Goal: Task Accomplishment & Management: Manage account settings

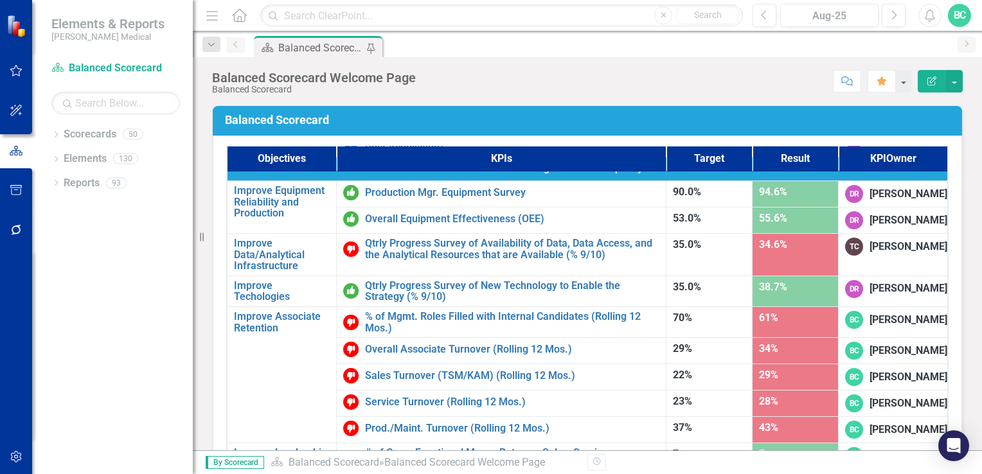
scroll to position [815, 0]
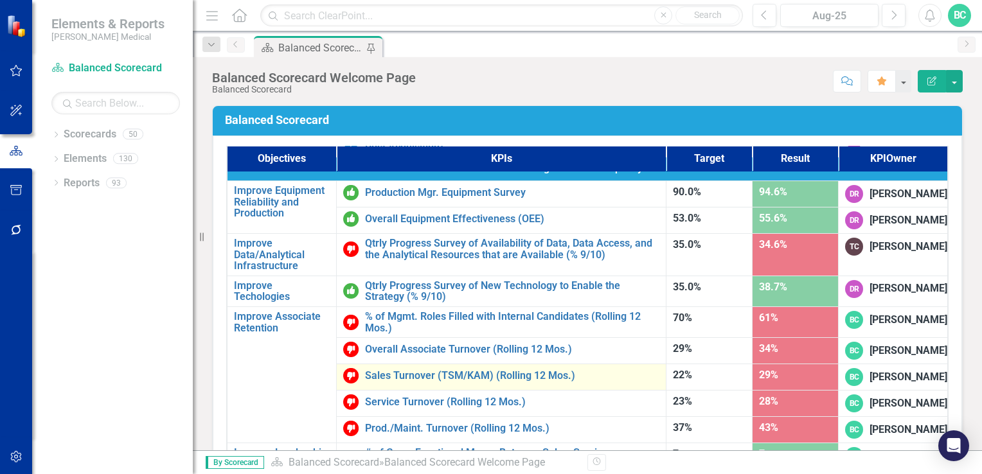
click at [446, 364] on td "Sales Turnover (TSM/KAM) (Rolling 12 Mos.) Edit Edit KPI Link Open Element" at bounding box center [501, 377] width 330 height 26
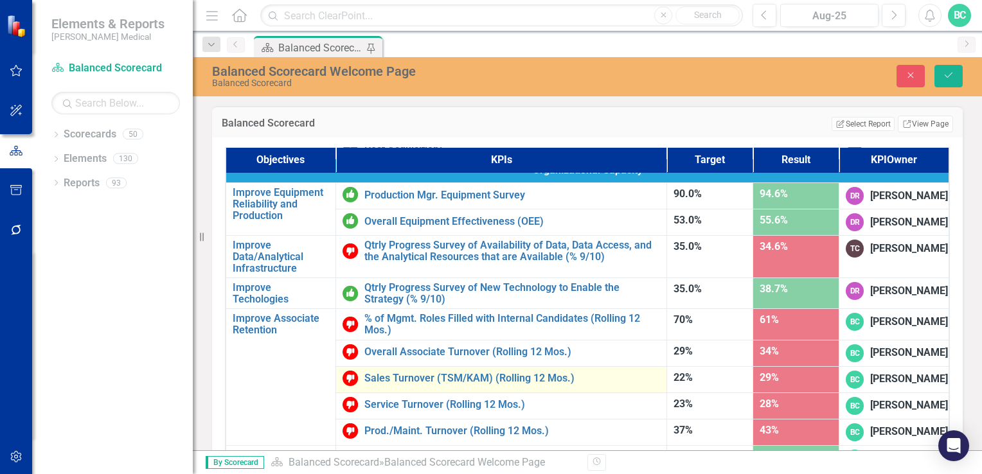
scroll to position [797, 0]
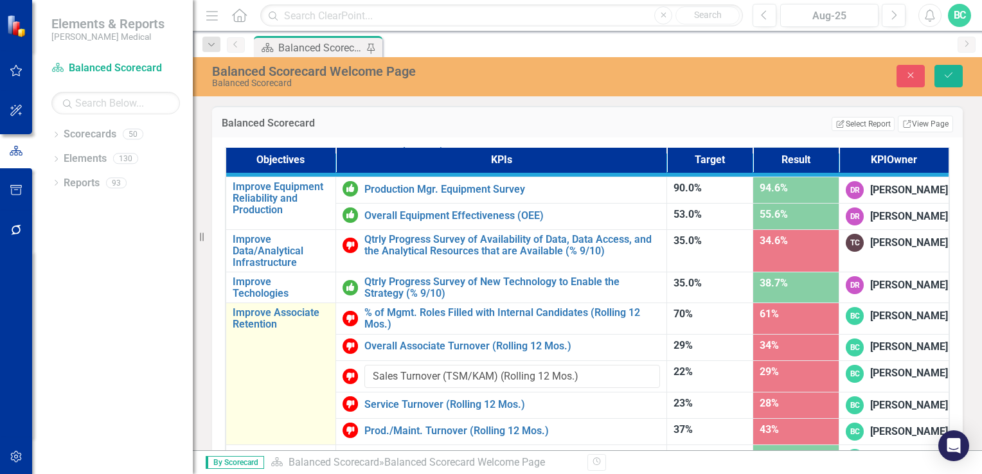
click at [244, 333] on td "Improve Associate Retention Edit Edit Objective Link Open Element" at bounding box center [280, 374] width 110 height 142
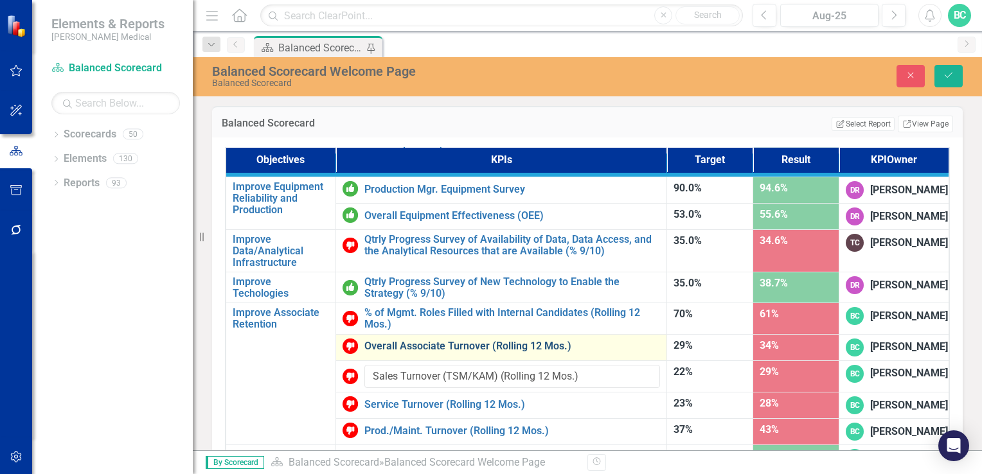
click at [409, 340] on link "Overall Associate Turnover (Rolling 12 Mos.)" at bounding box center [512, 346] width 296 height 12
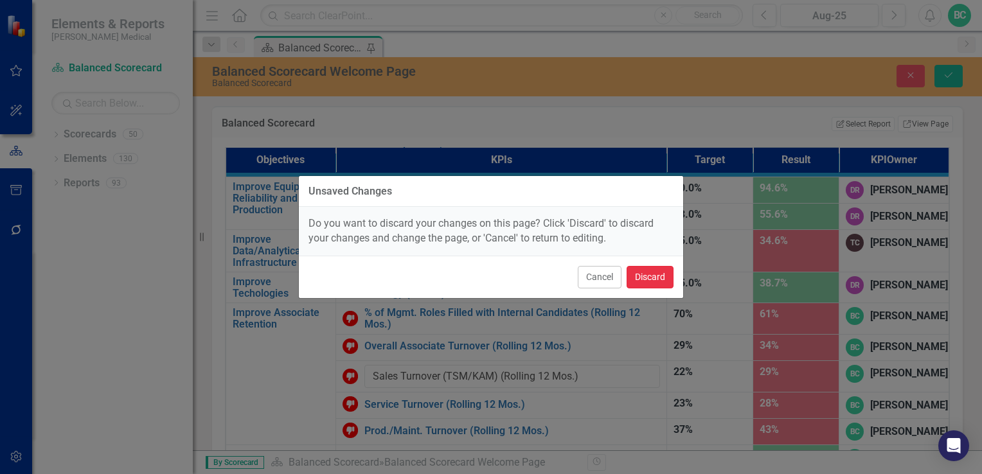
click at [653, 276] on button "Discard" at bounding box center [649, 277] width 47 height 22
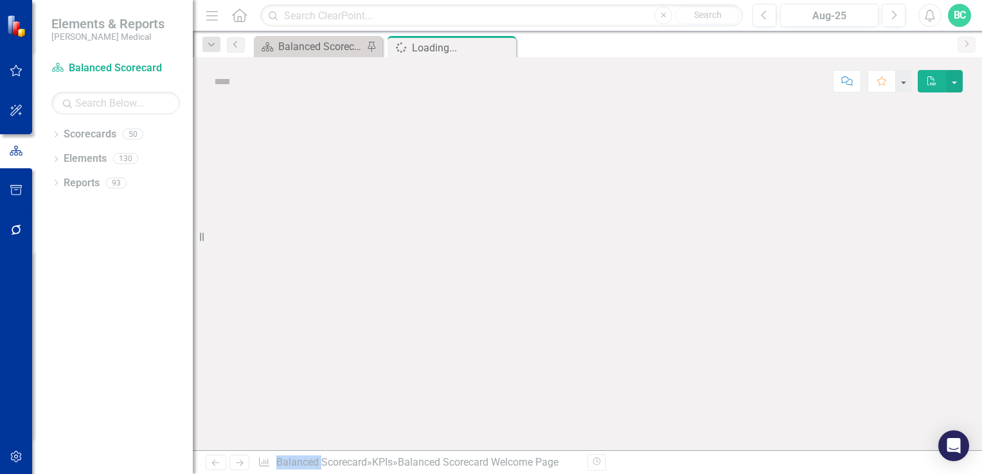
click at [653, 276] on div at bounding box center [587, 277] width 789 height 345
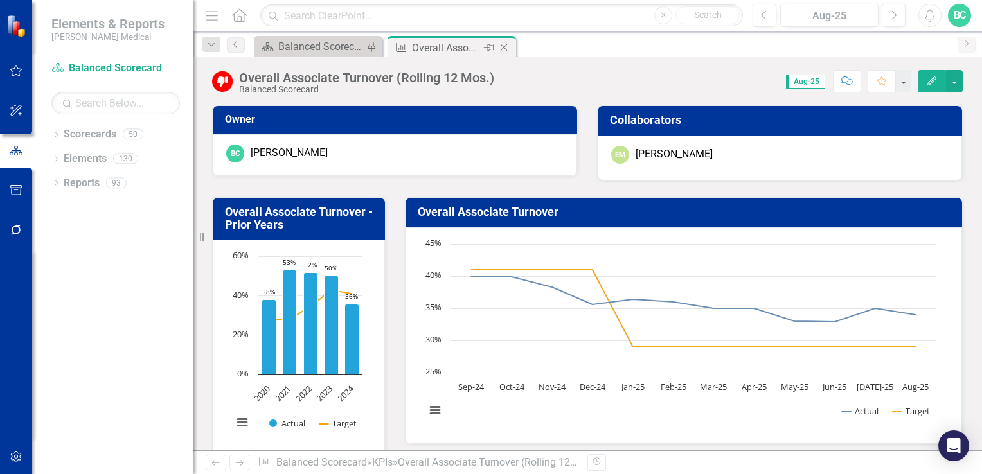
click at [504, 45] on icon "Close" at bounding box center [503, 47] width 13 height 10
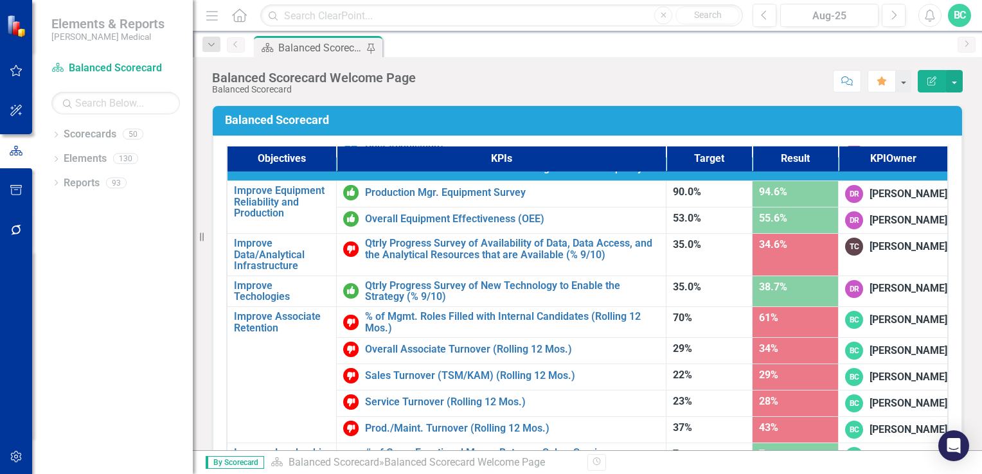
scroll to position [809, 0]
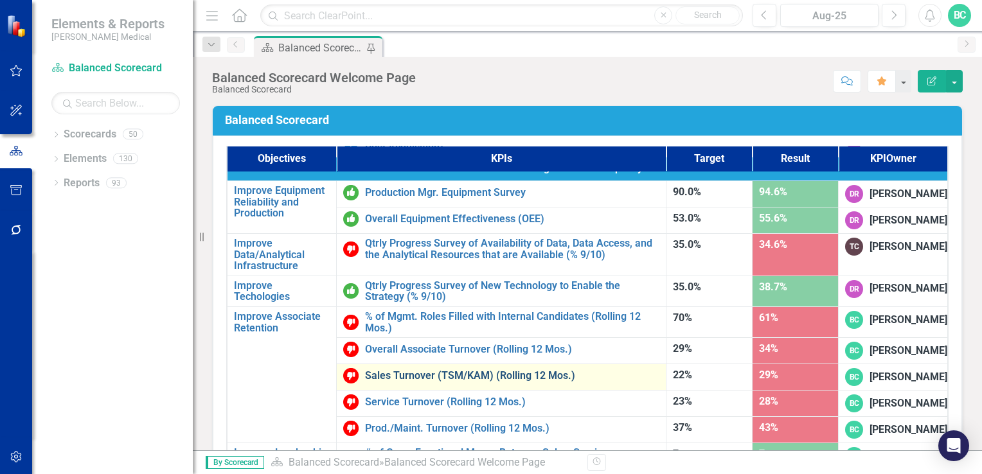
click at [459, 370] on link "Sales Turnover (TSM/KAM) (Rolling 12 Mos.)" at bounding box center [512, 376] width 294 height 12
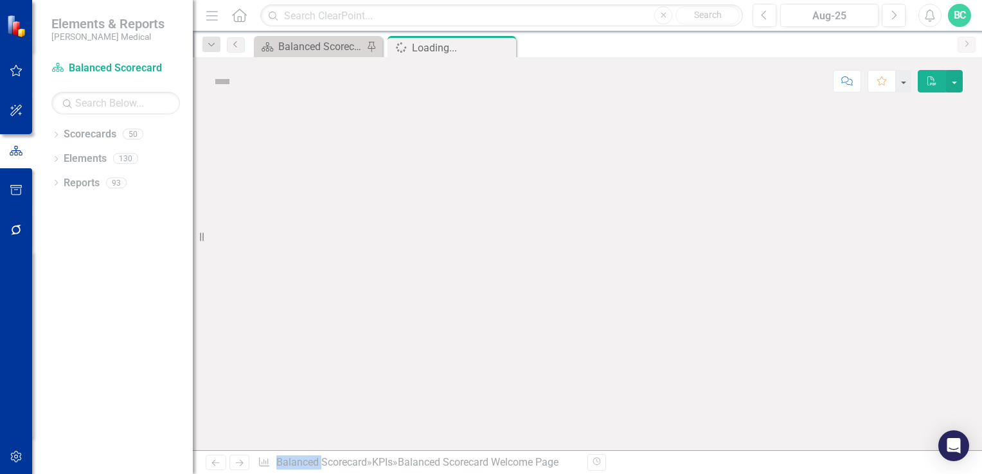
click at [459, 326] on div at bounding box center [587, 277] width 789 height 345
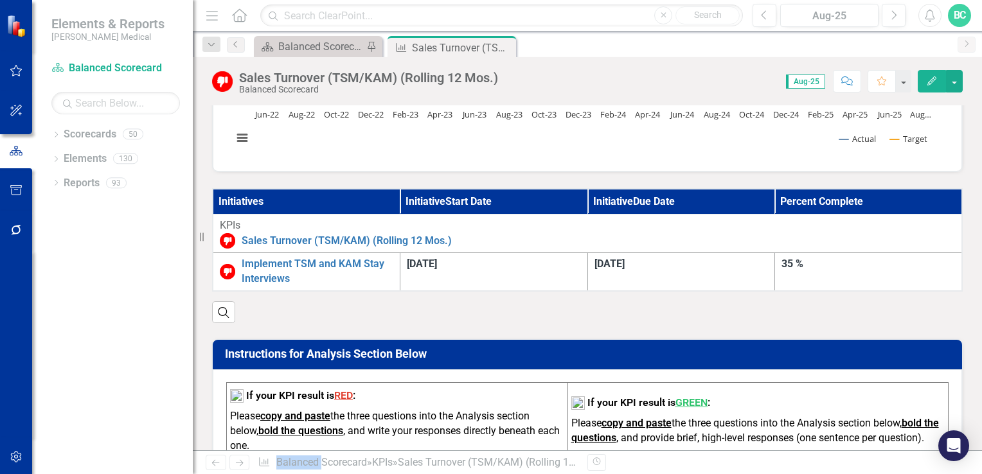
scroll to position [267, 0]
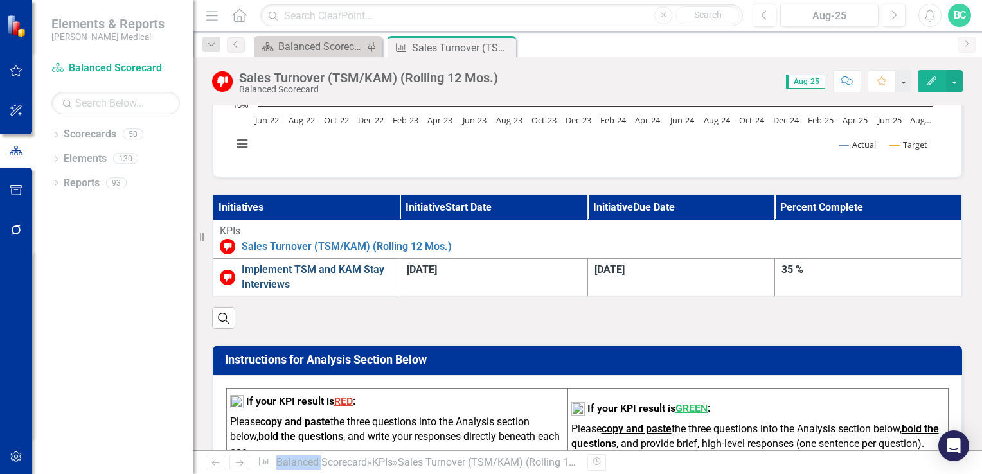
click at [393, 283] on link "Implement TSM and KAM Stay Interviews" at bounding box center [318, 278] width 152 height 30
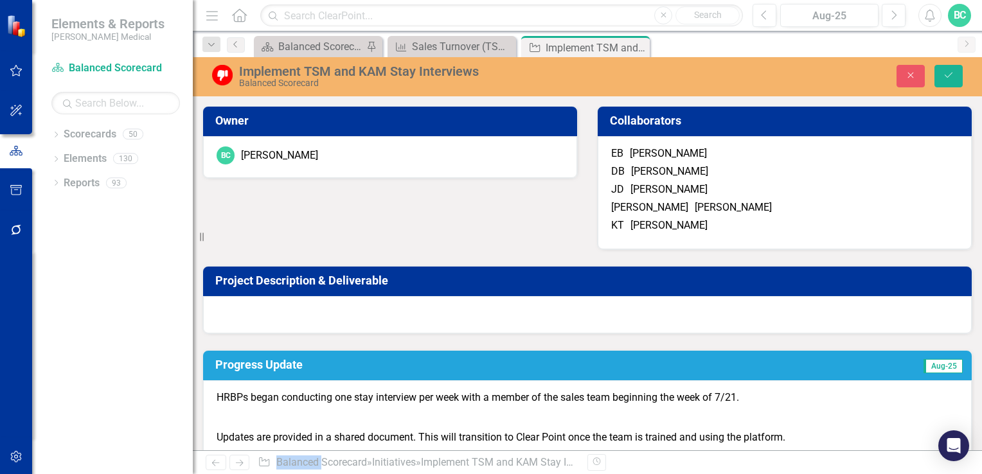
type input "50"
drag, startPoint x: 631, startPoint y: 117, endPoint x: 629, endPoint y: 208, distance: 91.3
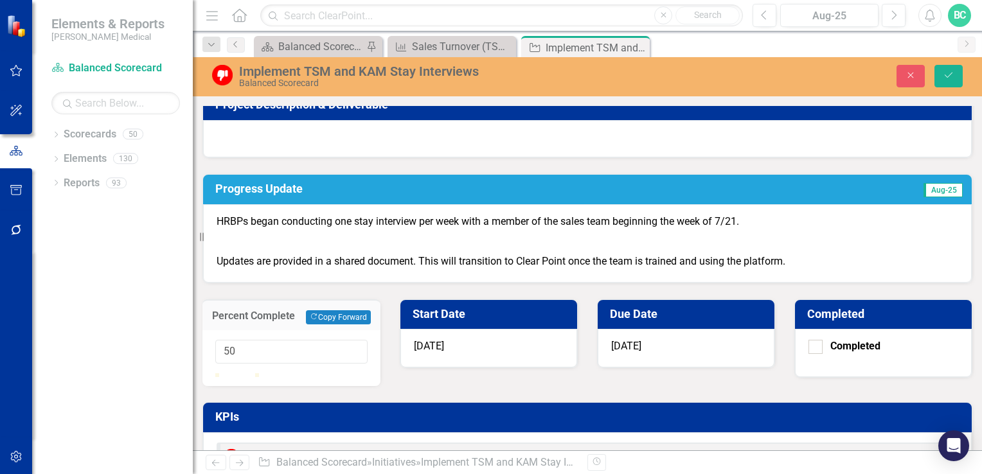
scroll to position [200, 0]
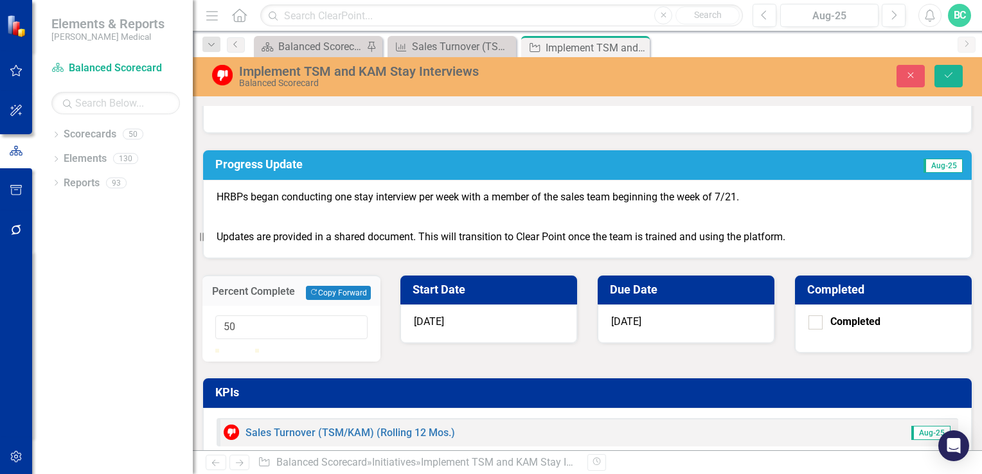
click at [301, 171] on h3 "Progress Update" at bounding box center [470, 164] width 511 height 13
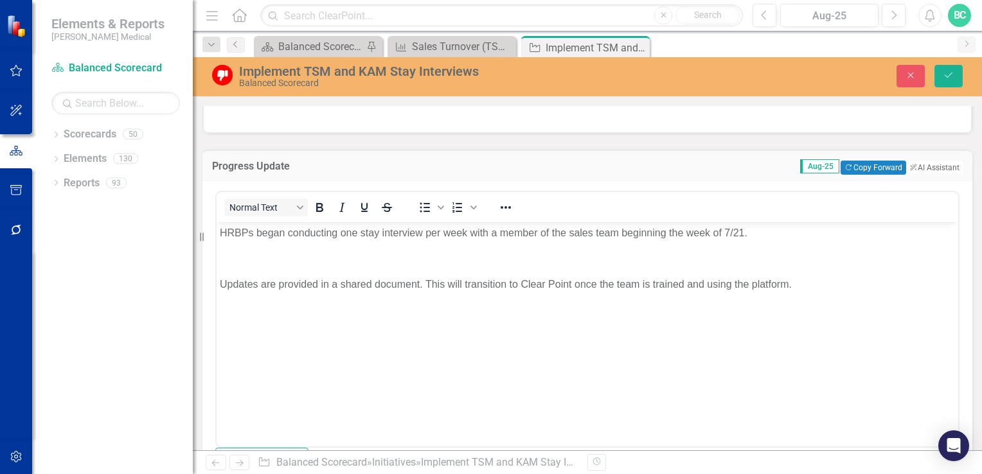
scroll to position [0, 0]
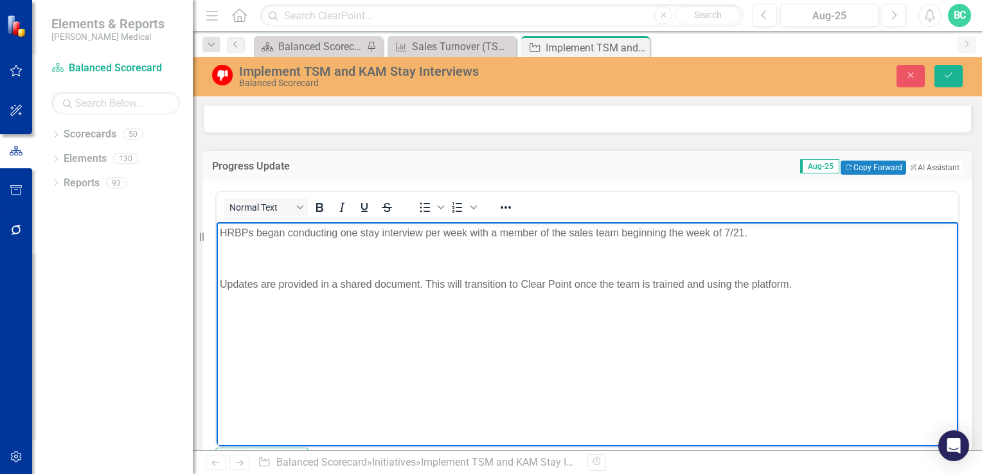
click at [461, 292] on p "Updates are provided in a shared document. This will transition to Clear Point …" at bounding box center [587, 283] width 735 height 15
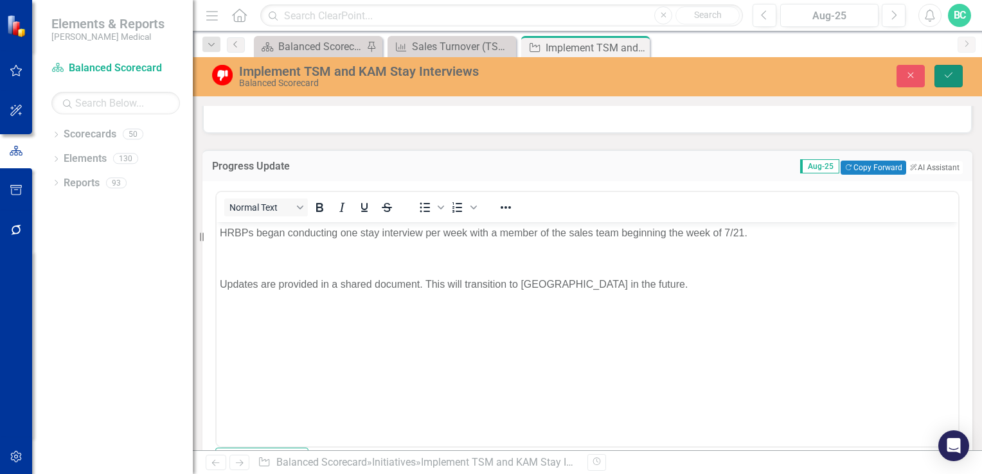
click at [948, 80] on button "Save" at bounding box center [948, 76] width 28 height 22
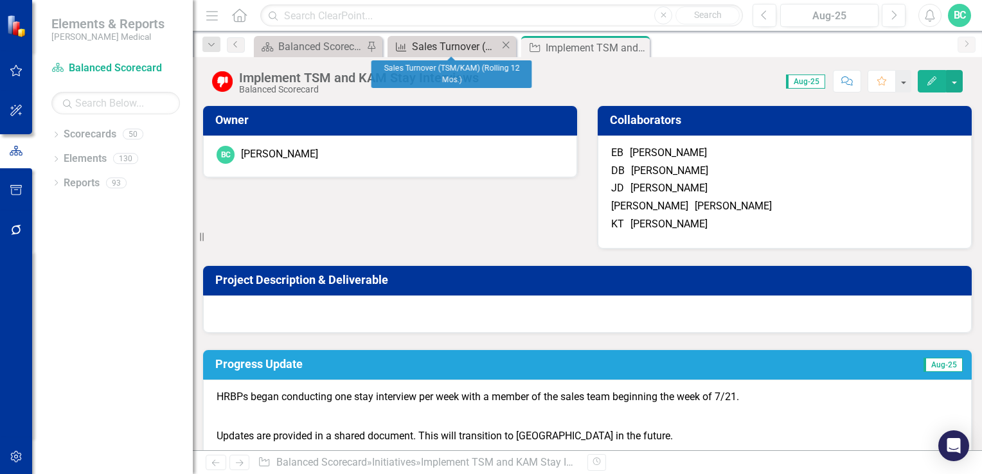
click at [466, 48] on div "Sales Turnover (TSM/KAM) (Rolling 12 Mos.)" at bounding box center [456, 47] width 88 height 16
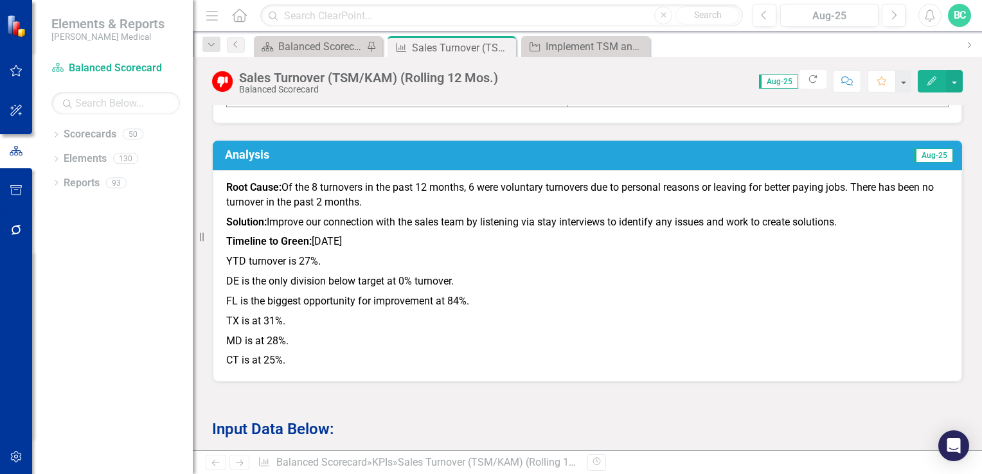
scroll to position [688, 0]
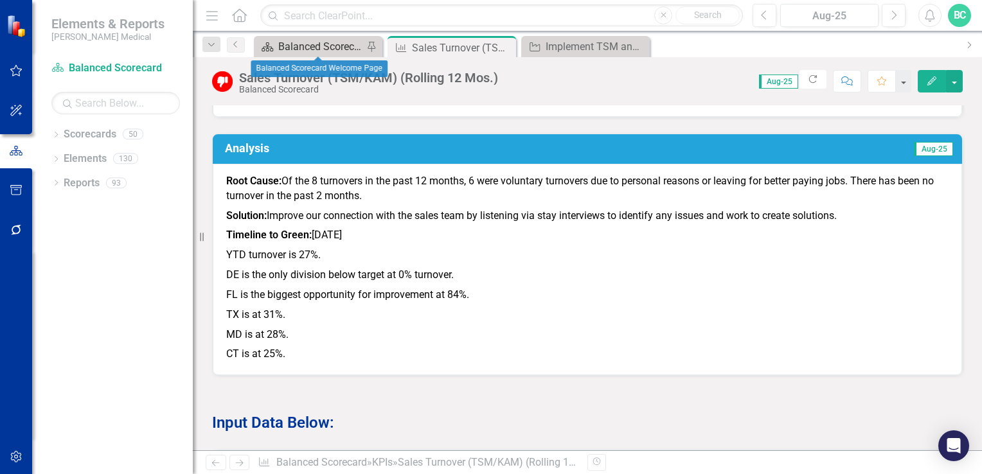
click at [313, 44] on div "Balanced Scorecard Welcome Page" at bounding box center [320, 47] width 85 height 16
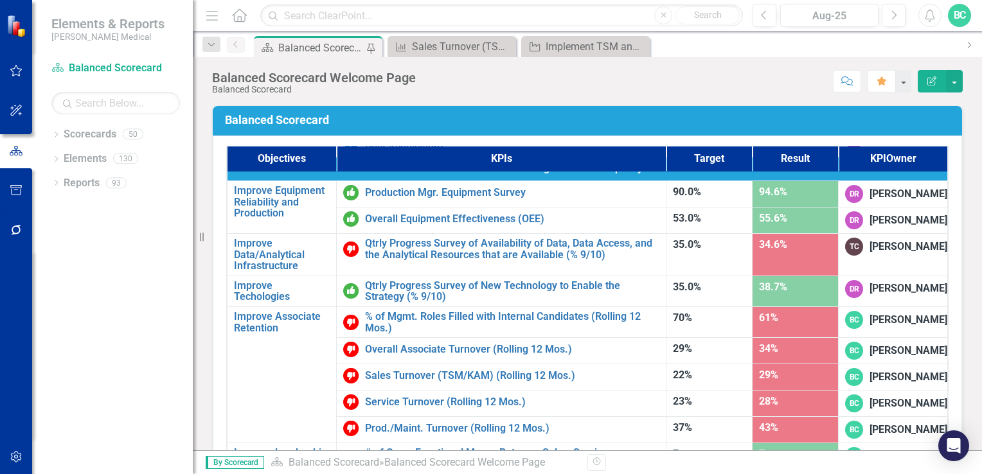
scroll to position [815, 0]
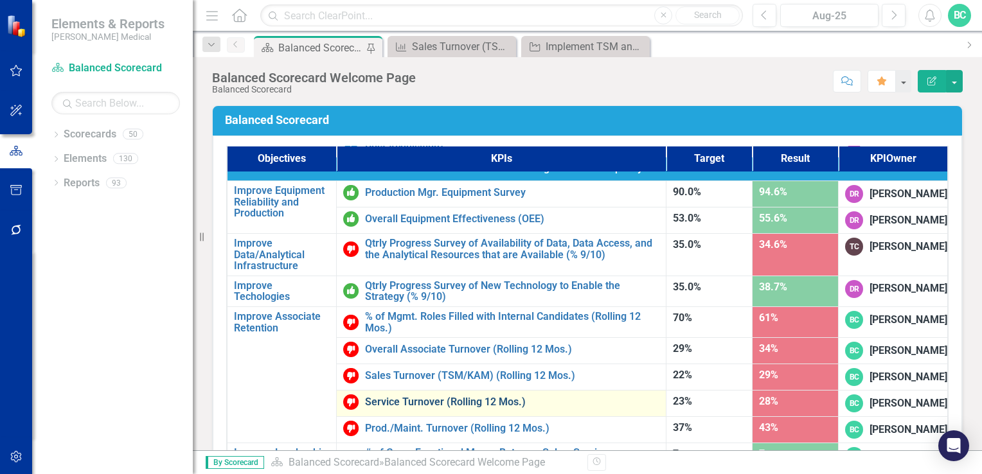
click at [402, 396] on link "Service Turnover (Rolling 12 Mos.)" at bounding box center [512, 402] width 294 height 12
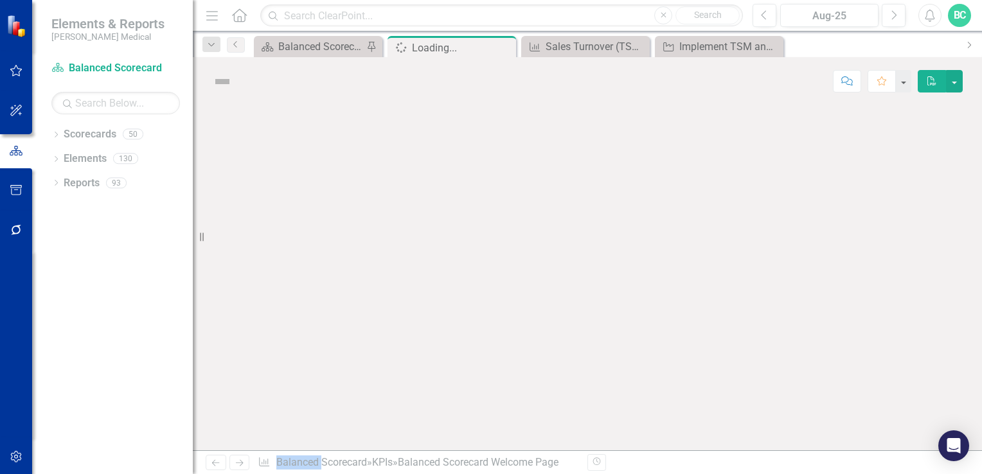
click at [402, 363] on div at bounding box center [587, 277] width 789 height 345
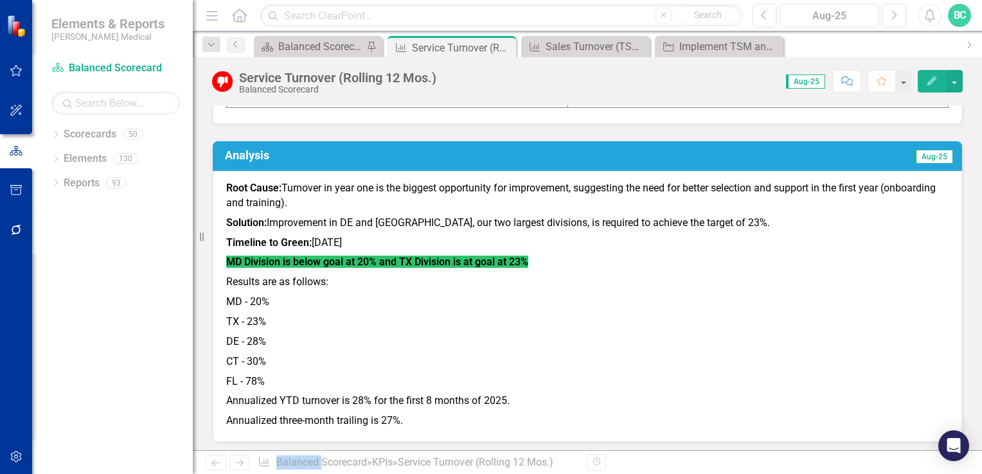
scroll to position [767, 0]
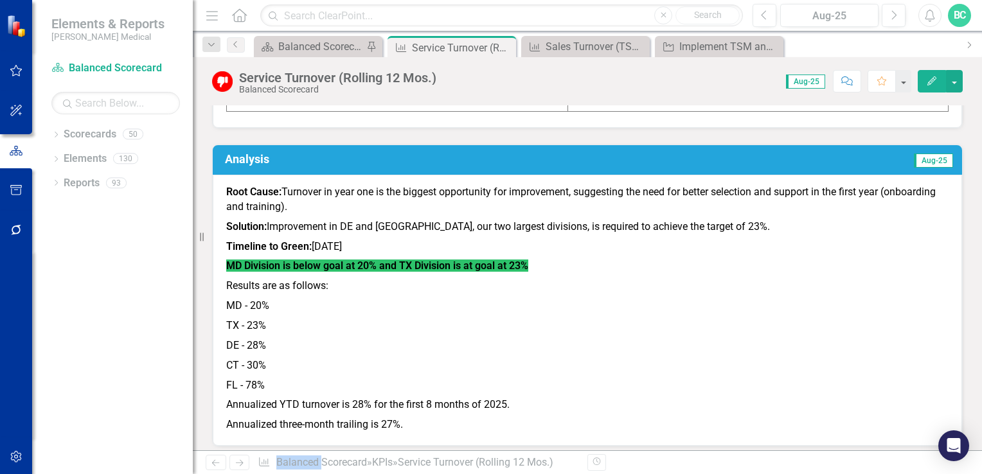
click at [655, 336] on p "DE - 28%" at bounding box center [587, 346] width 722 height 20
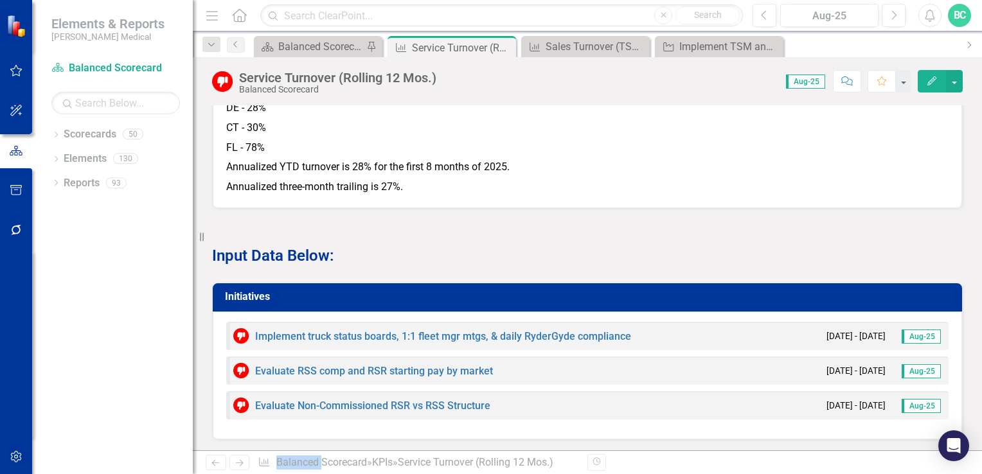
scroll to position [1047, 0]
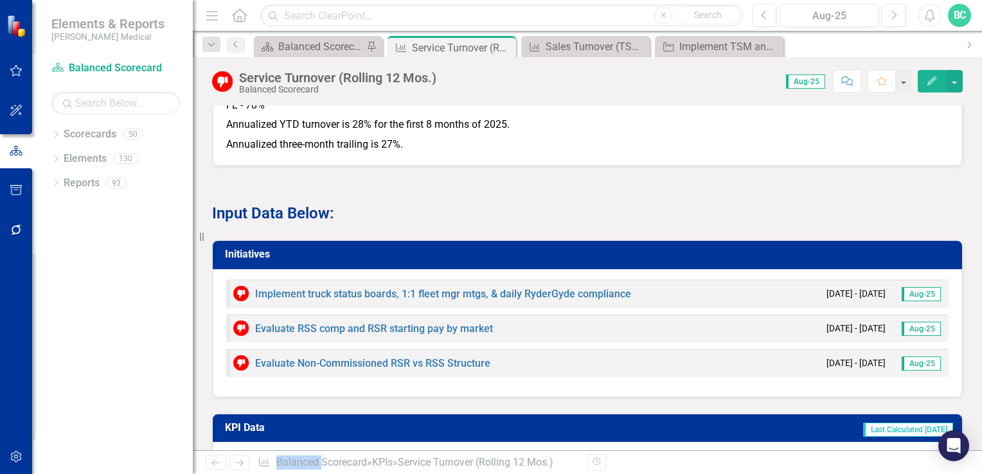
click at [646, 200] on p "Input Data Below:" at bounding box center [587, 212] width 750 height 24
